Goal: Check status: Check status

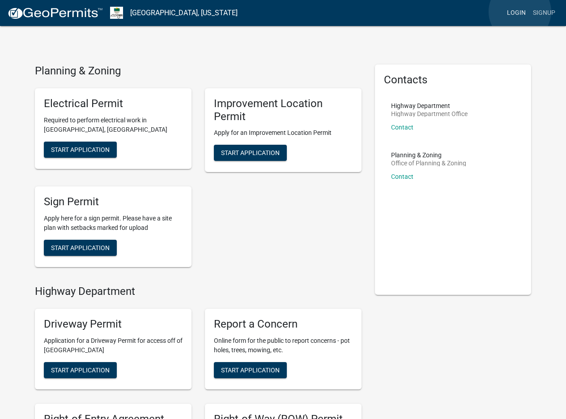
click at [520, 12] on link "Login" at bounding box center [517, 12] width 26 height 17
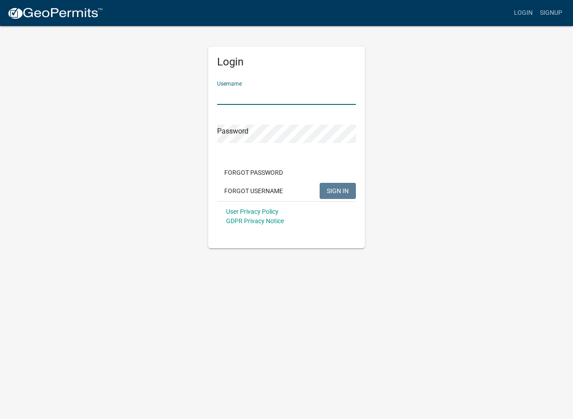
click at [263, 91] on input "Username" at bounding box center [286, 95] width 139 height 18
type input "[EMAIL_ADDRESS][DOMAIN_NAME]"
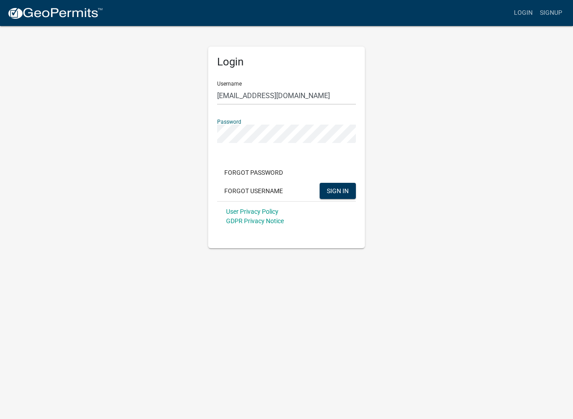
click at [320, 183] on button "SIGN IN" at bounding box center [338, 191] width 36 height 16
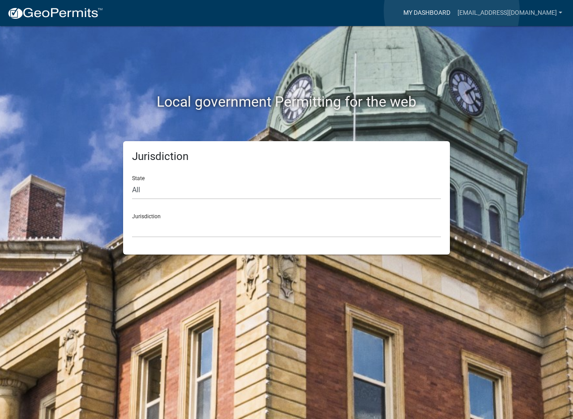
click at [452, 11] on link "My Dashboard" at bounding box center [427, 12] width 54 height 17
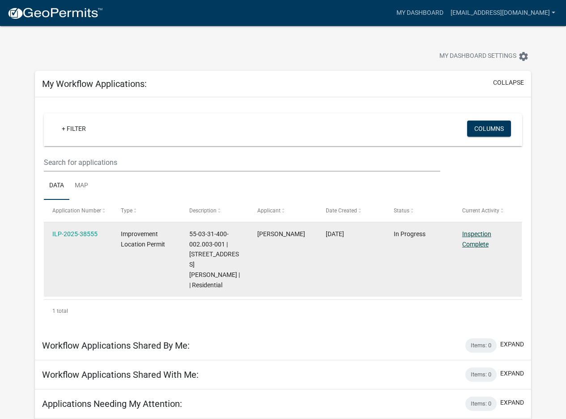
click at [480, 250] on datatable-body-cell "Inspection Complete" at bounding box center [488, 259] width 68 height 74
click at [477, 232] on link "Inspection Complete" at bounding box center [476, 238] width 29 height 17
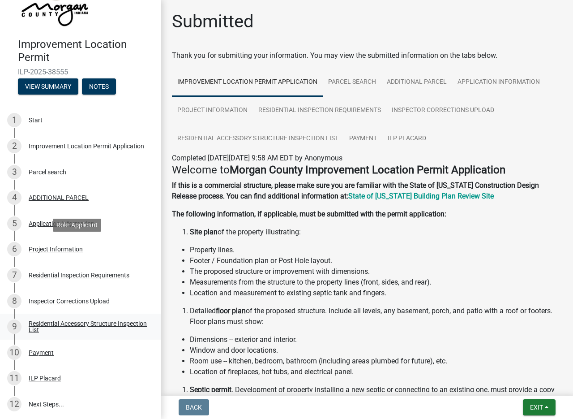
scroll to position [129, 0]
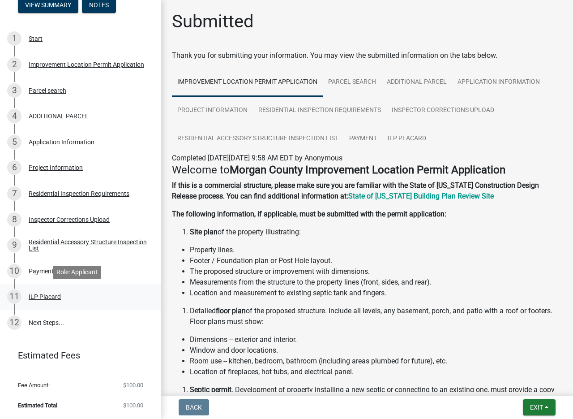
click at [47, 297] on div "ILP Placard" at bounding box center [45, 296] width 32 height 6
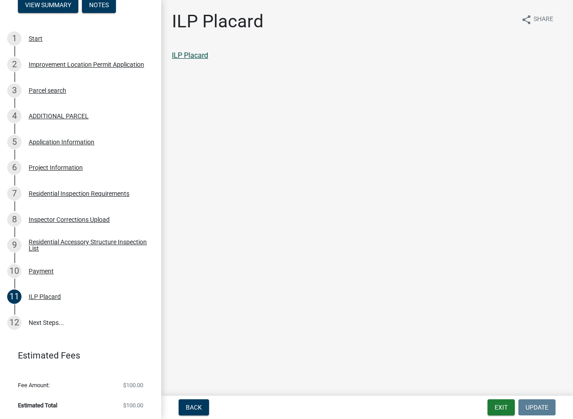
click at [200, 58] on link "ILP Placard" at bounding box center [190, 55] width 36 height 9
click at [496, 408] on button "Exit" at bounding box center [500, 407] width 27 height 16
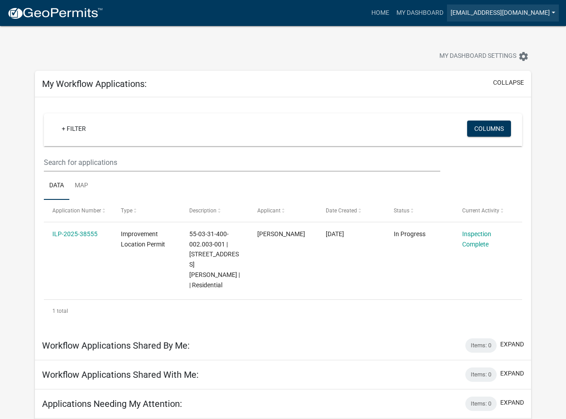
click at [504, 14] on link "[EMAIL_ADDRESS][DOMAIN_NAME]" at bounding box center [503, 12] width 112 height 17
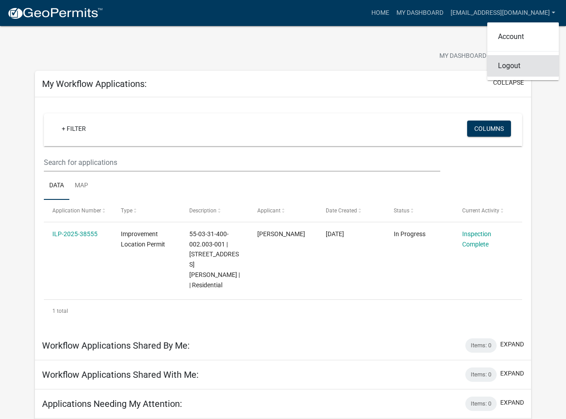
click at [507, 66] on link "Logout" at bounding box center [523, 65] width 72 height 21
